Goal: Task Accomplishment & Management: Complete application form

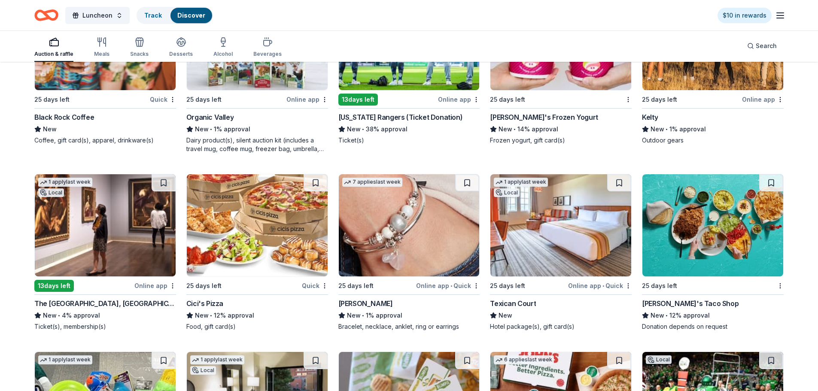
scroll to position [6129, 0]
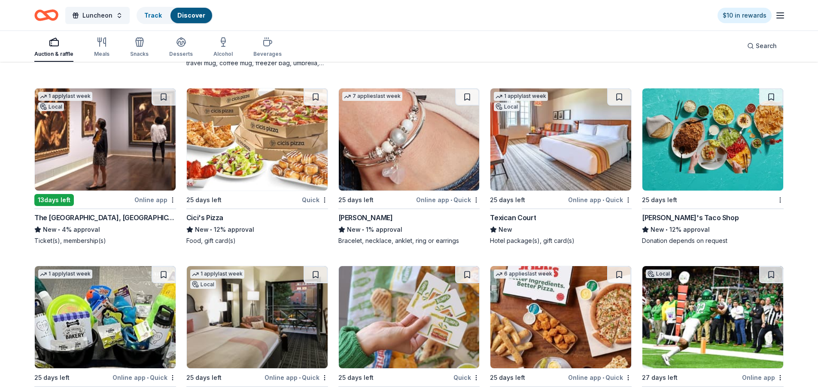
click at [118, 139] on img at bounding box center [105, 140] width 141 height 102
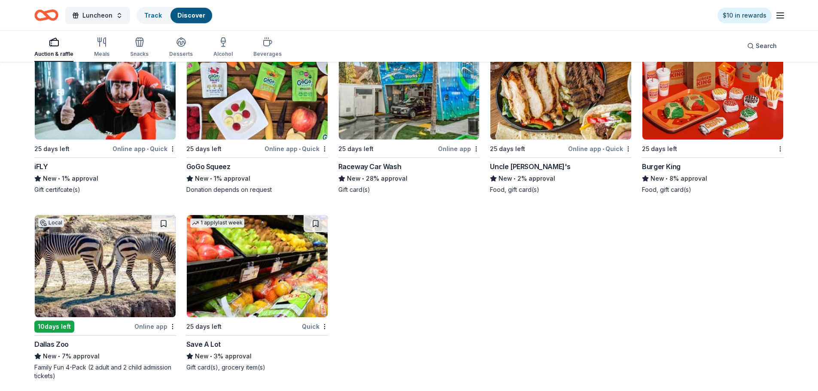
scroll to position [6742, 0]
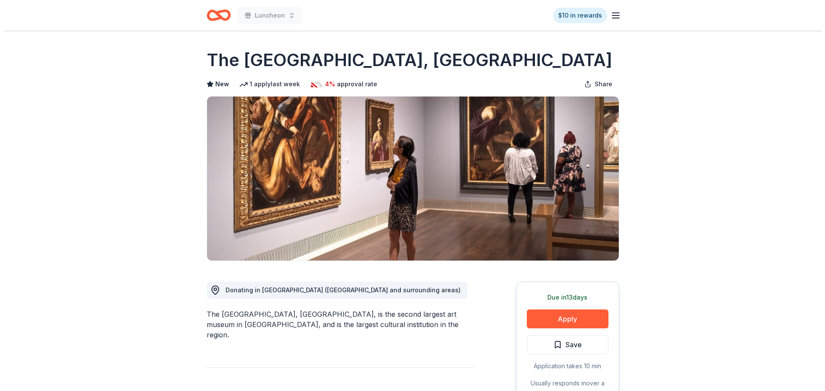
scroll to position [172, 0]
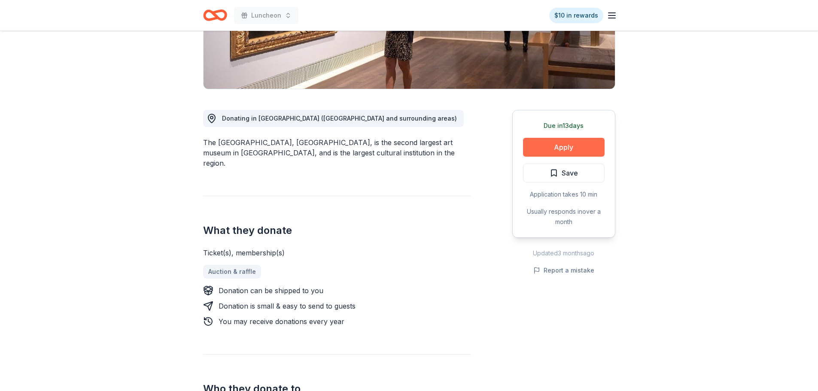
click at [556, 145] on button "Apply" at bounding box center [564, 147] width 82 height 19
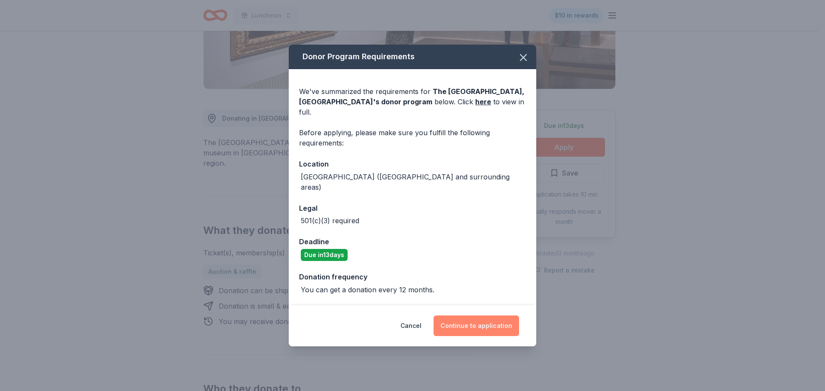
click at [461, 316] on button "Continue to application" at bounding box center [475, 326] width 85 height 21
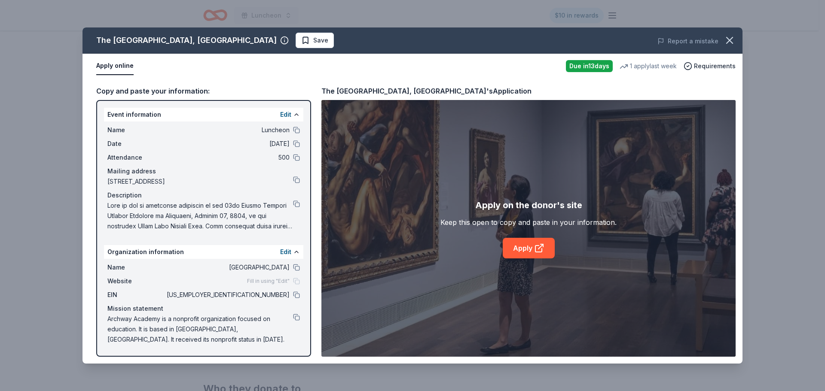
click at [348, 67] on div "Apply online" at bounding box center [327, 66] width 463 height 18
